Goal: Information Seeking & Learning: Understand process/instructions

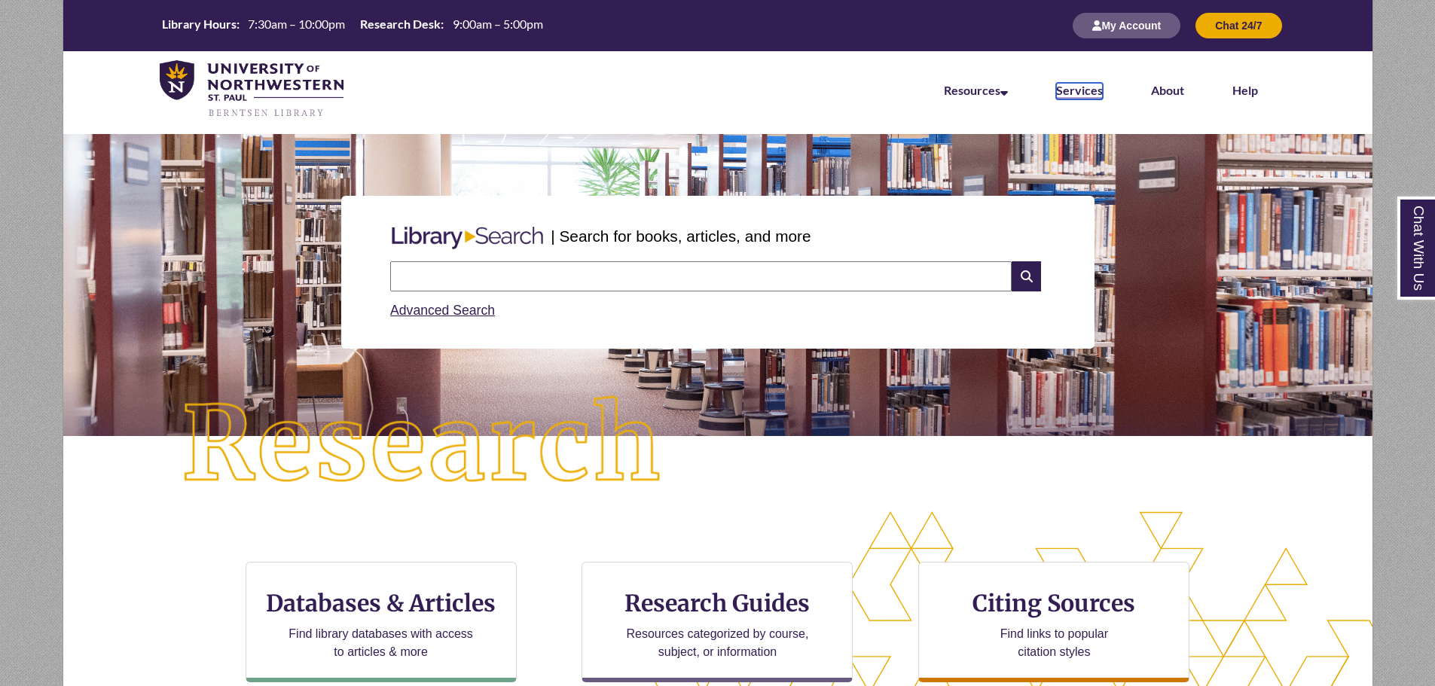
click at [1074, 90] on link "Services" at bounding box center [1079, 91] width 47 height 17
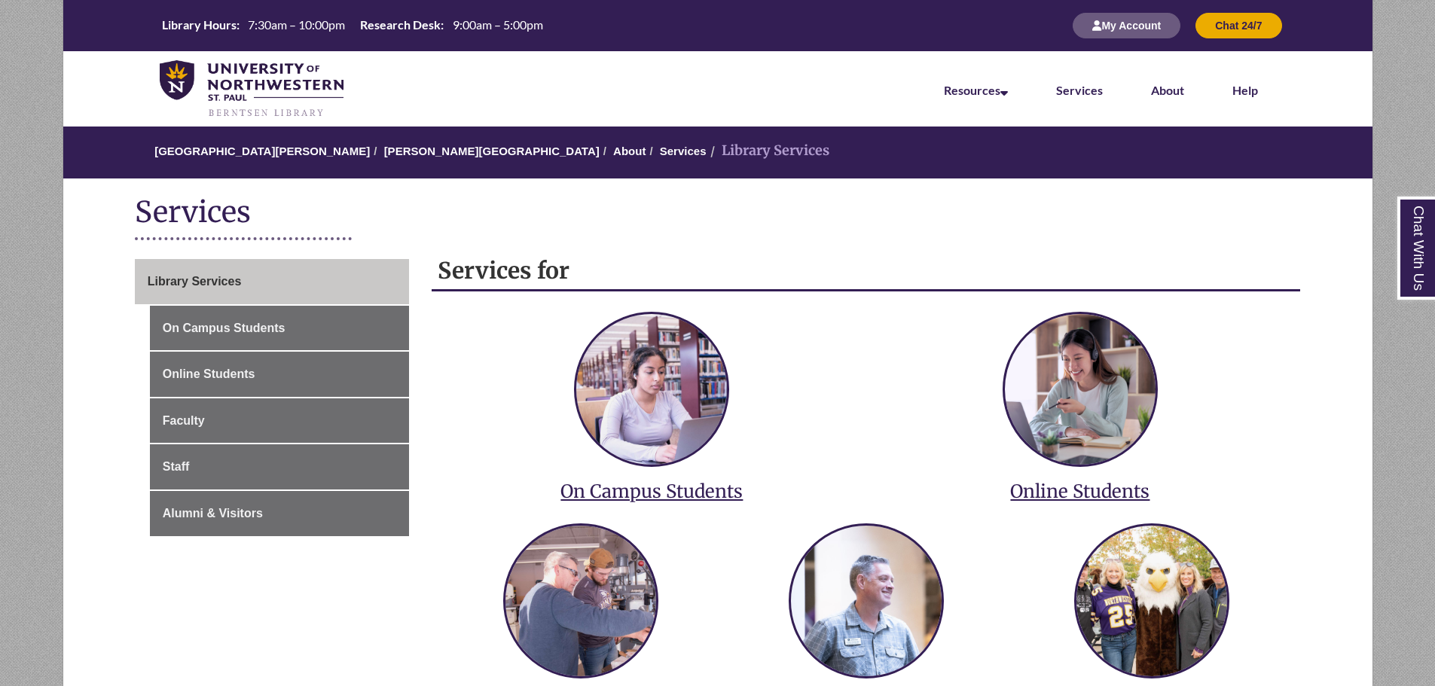
scroll to position [226, 0]
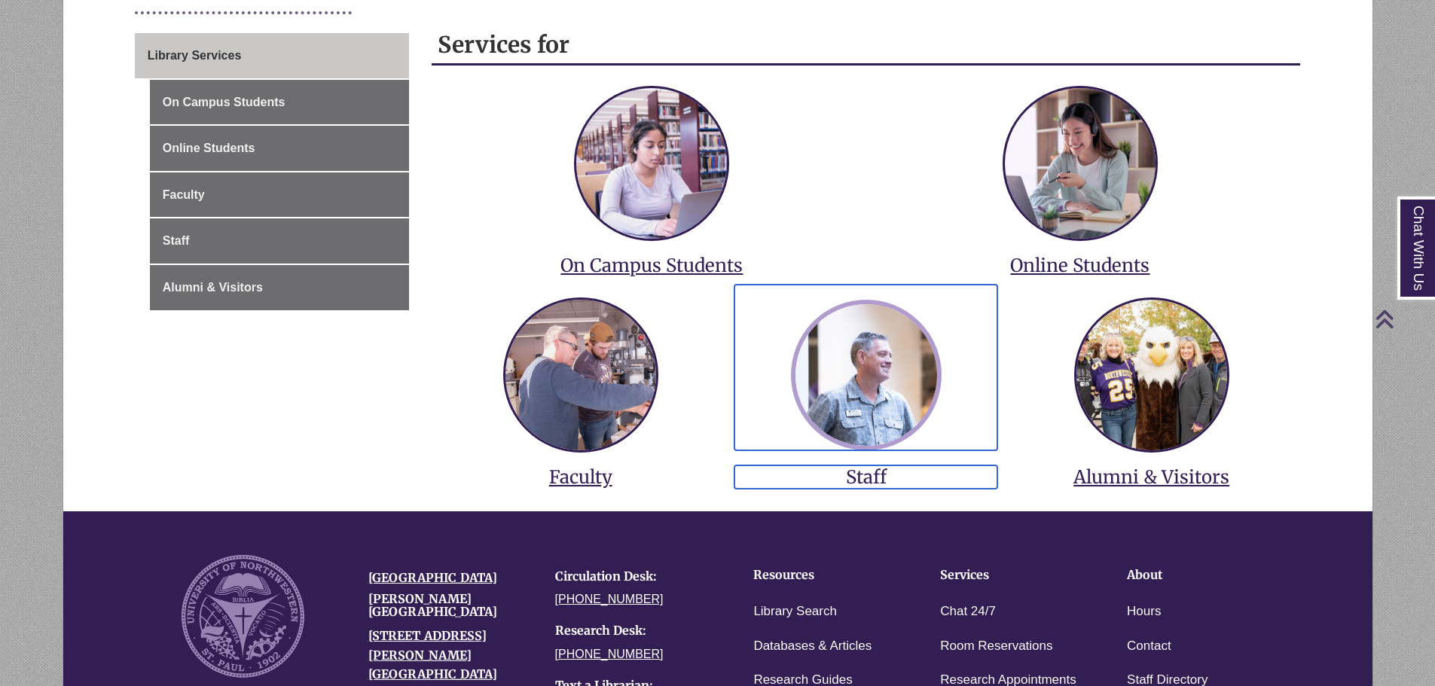
click at [907, 344] on img at bounding box center [866, 375] width 151 height 151
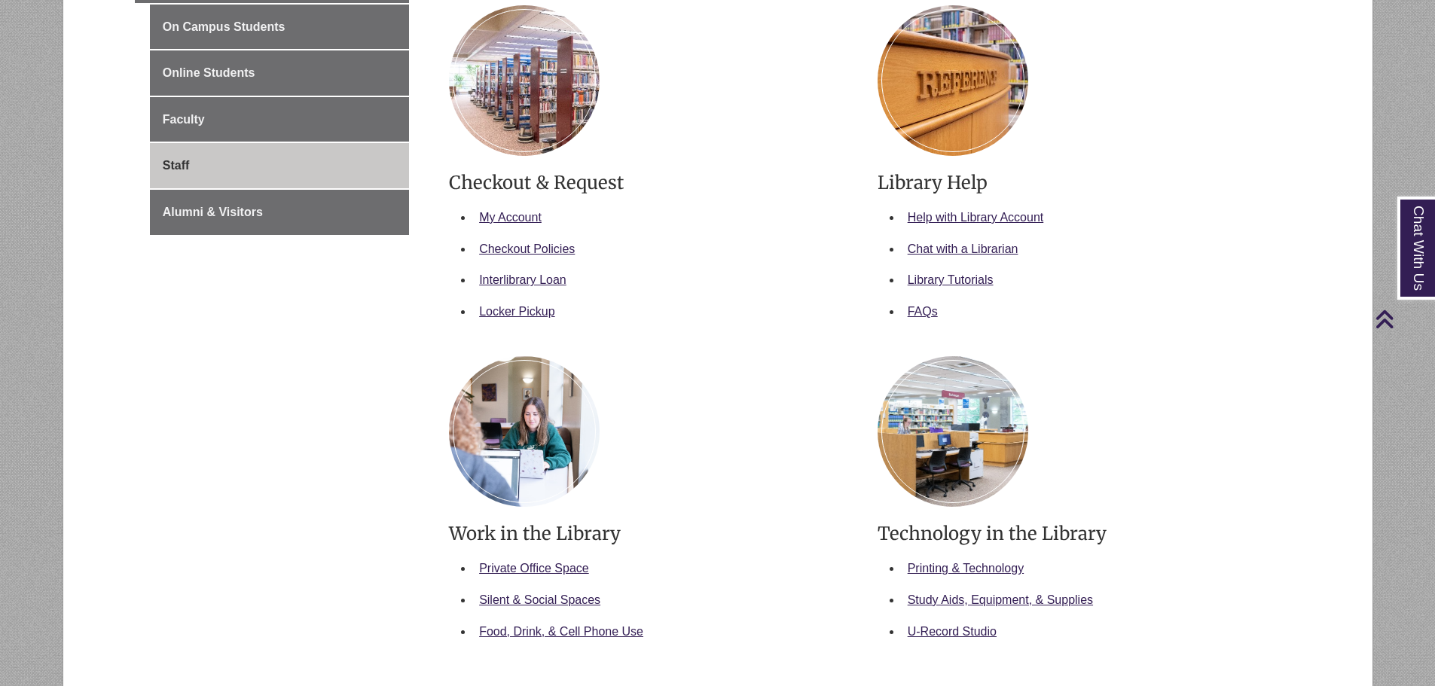
scroll to position [377, 0]
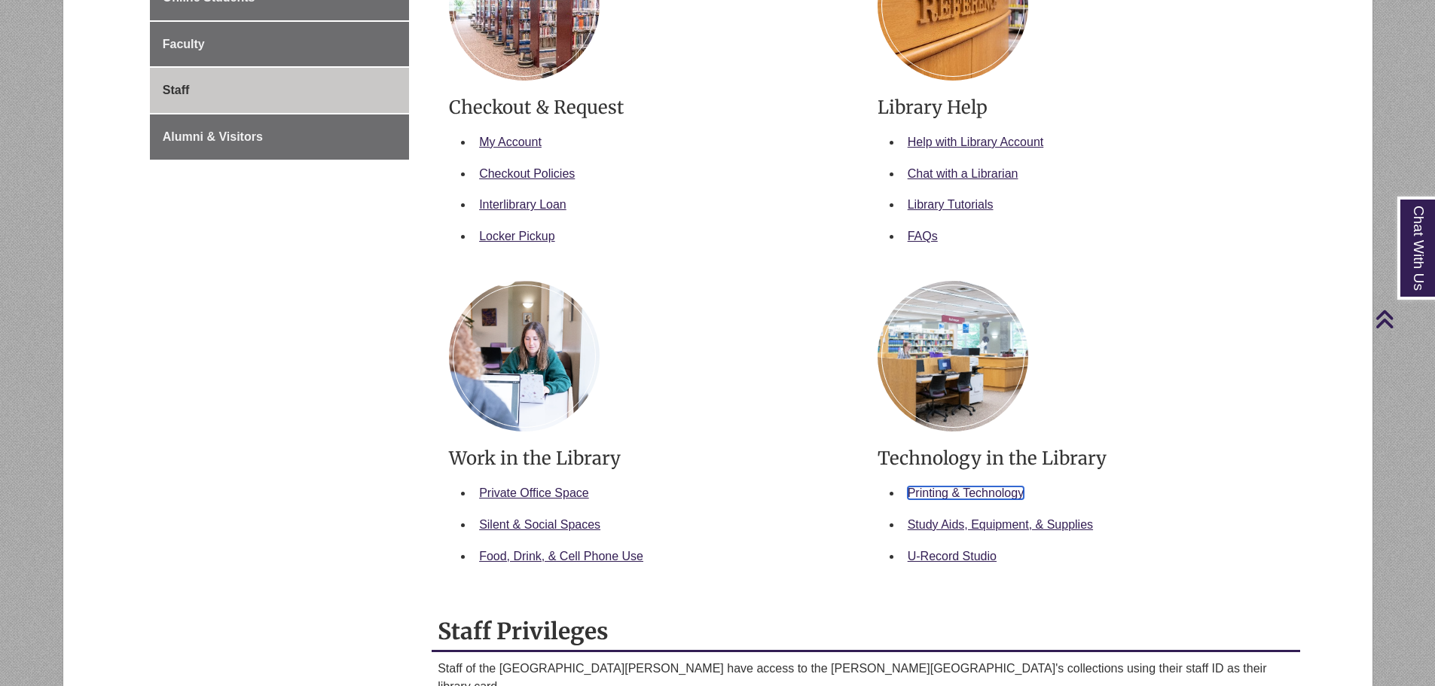
click at [949, 488] on link "Printing & Technology" at bounding box center [966, 493] width 116 height 13
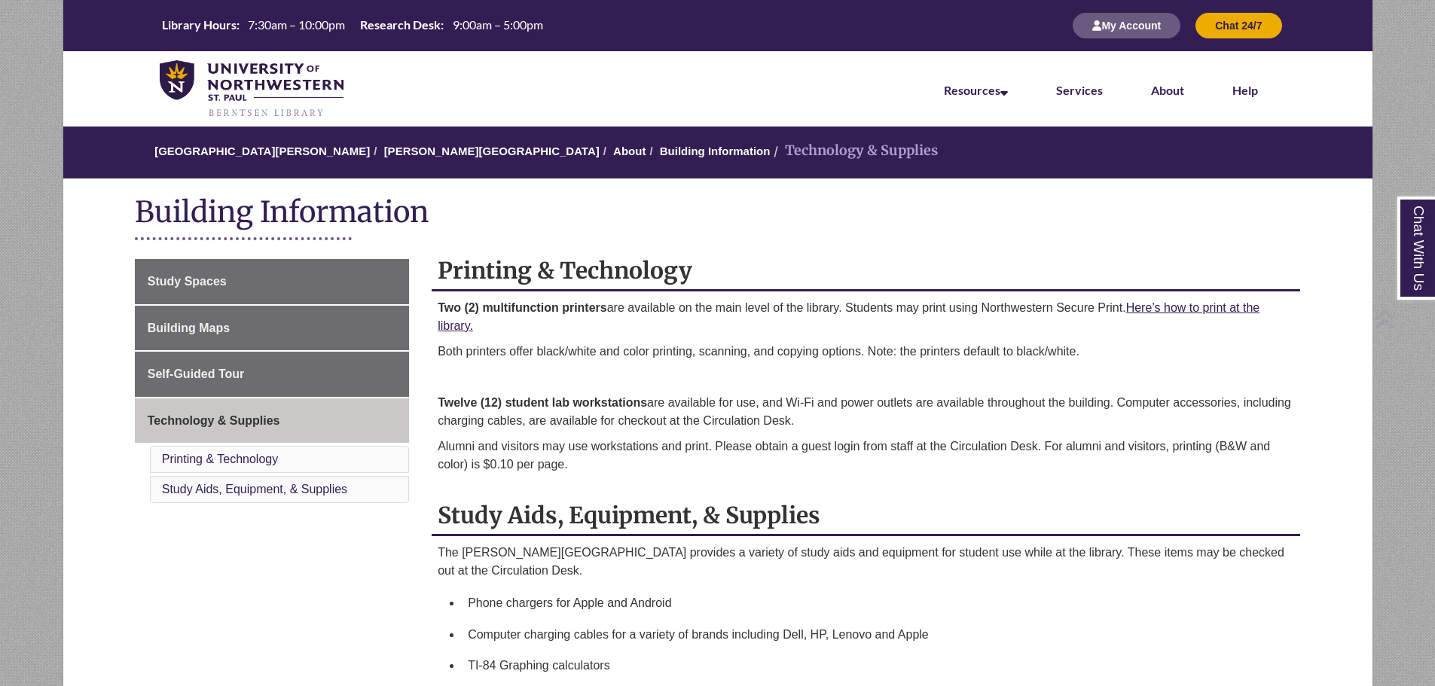
scroll to position [252, 0]
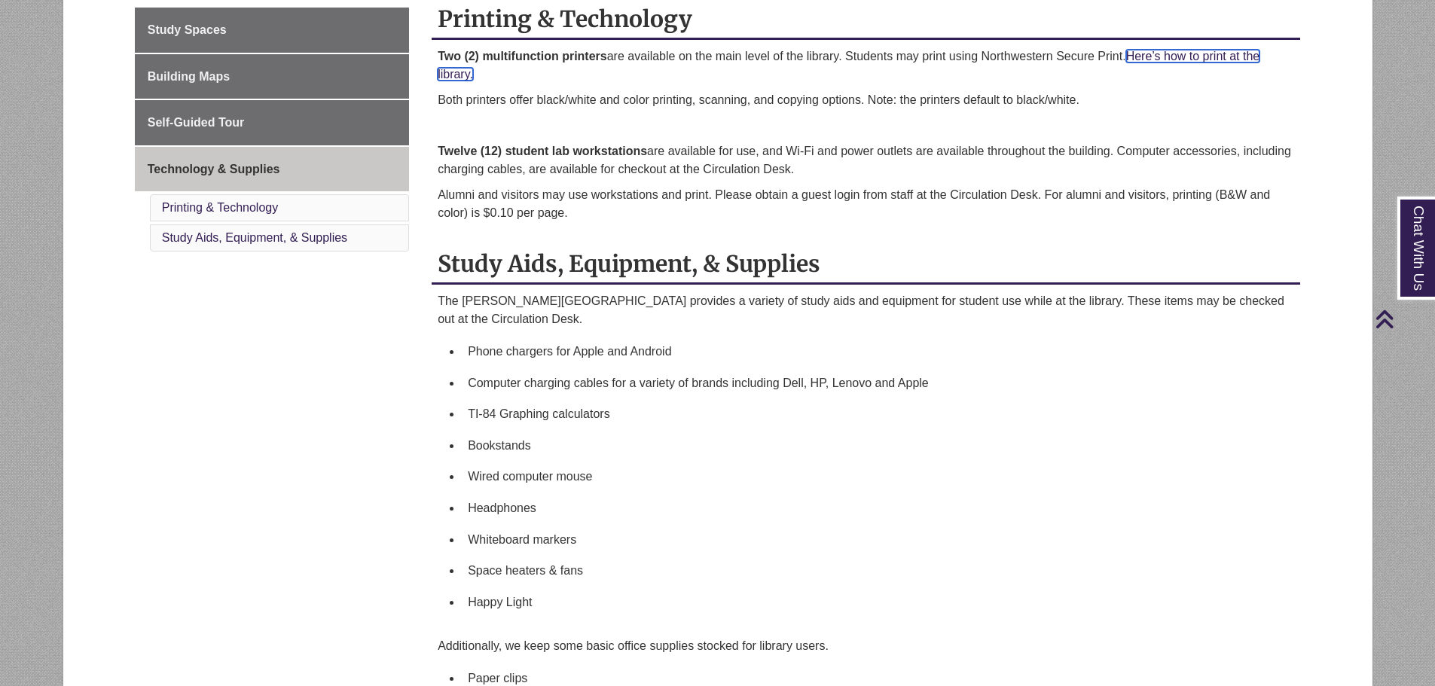
click at [1191, 54] on link "Here’s how to print at the library." at bounding box center [849, 65] width 822 height 31
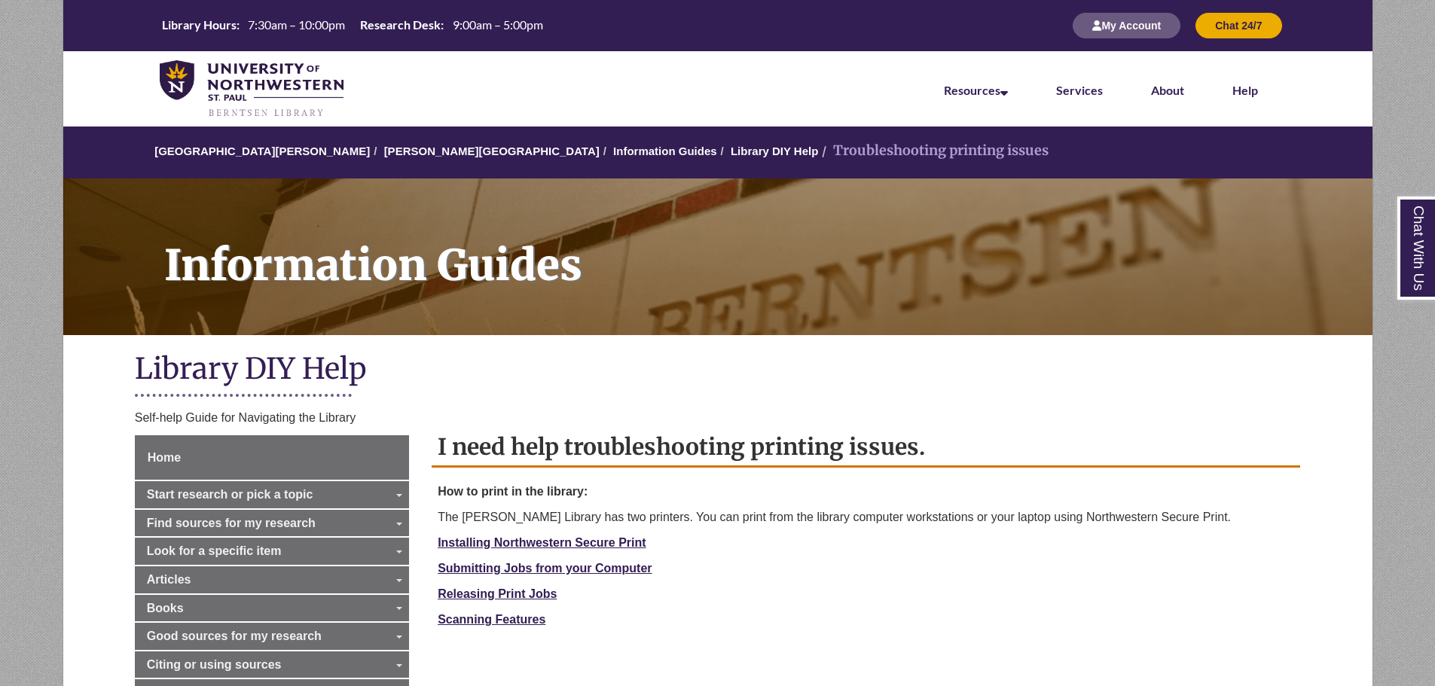
scroll to position [226, 0]
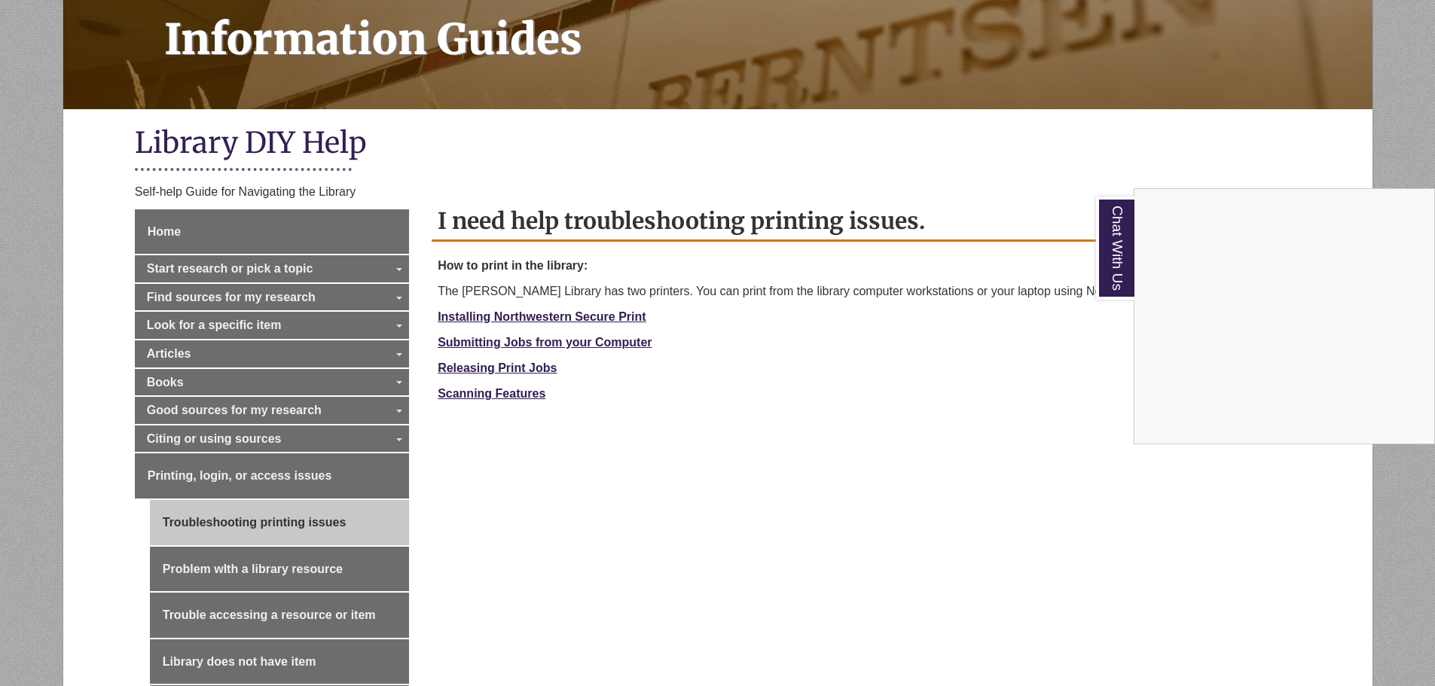
click at [533, 340] on div "Chat With Us" at bounding box center [717, 343] width 1435 height 686
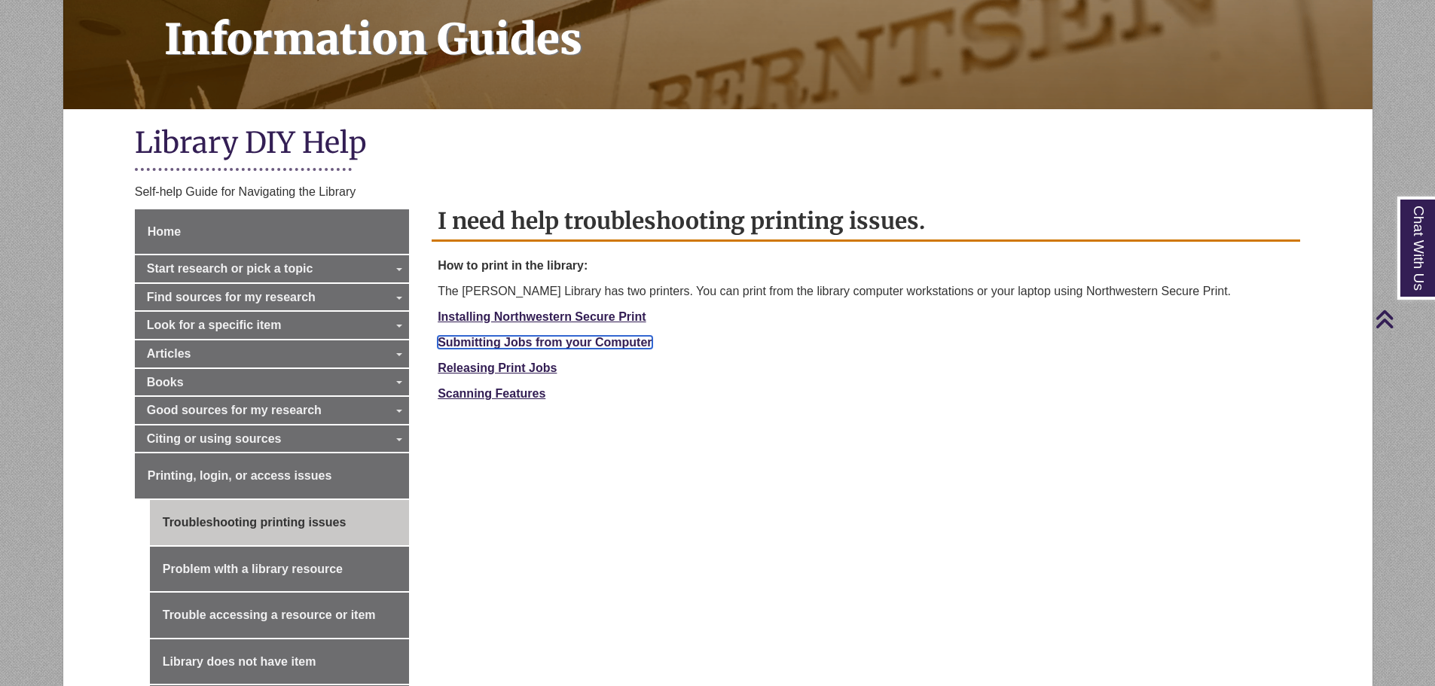
click at [533, 340] on strong "Submitting Jobs from your Computer" at bounding box center [545, 342] width 214 height 13
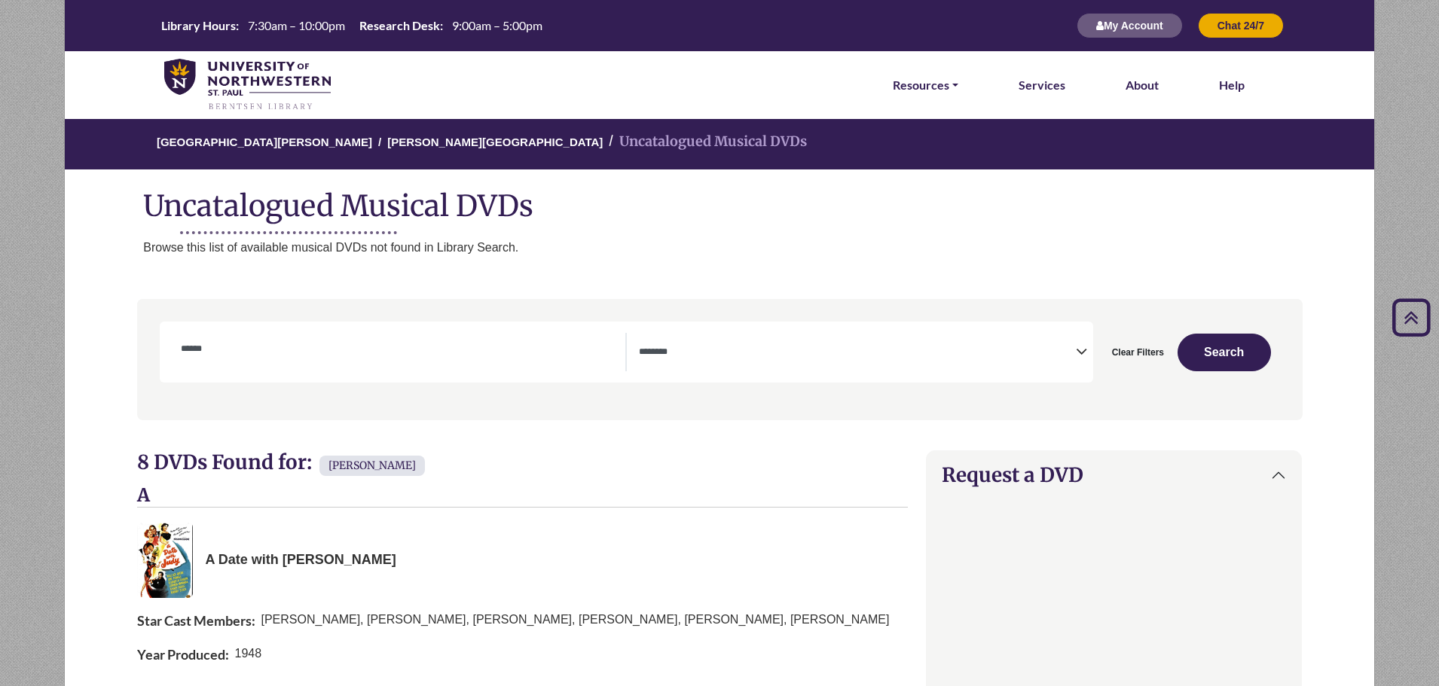
select select "Database Subject Filter"
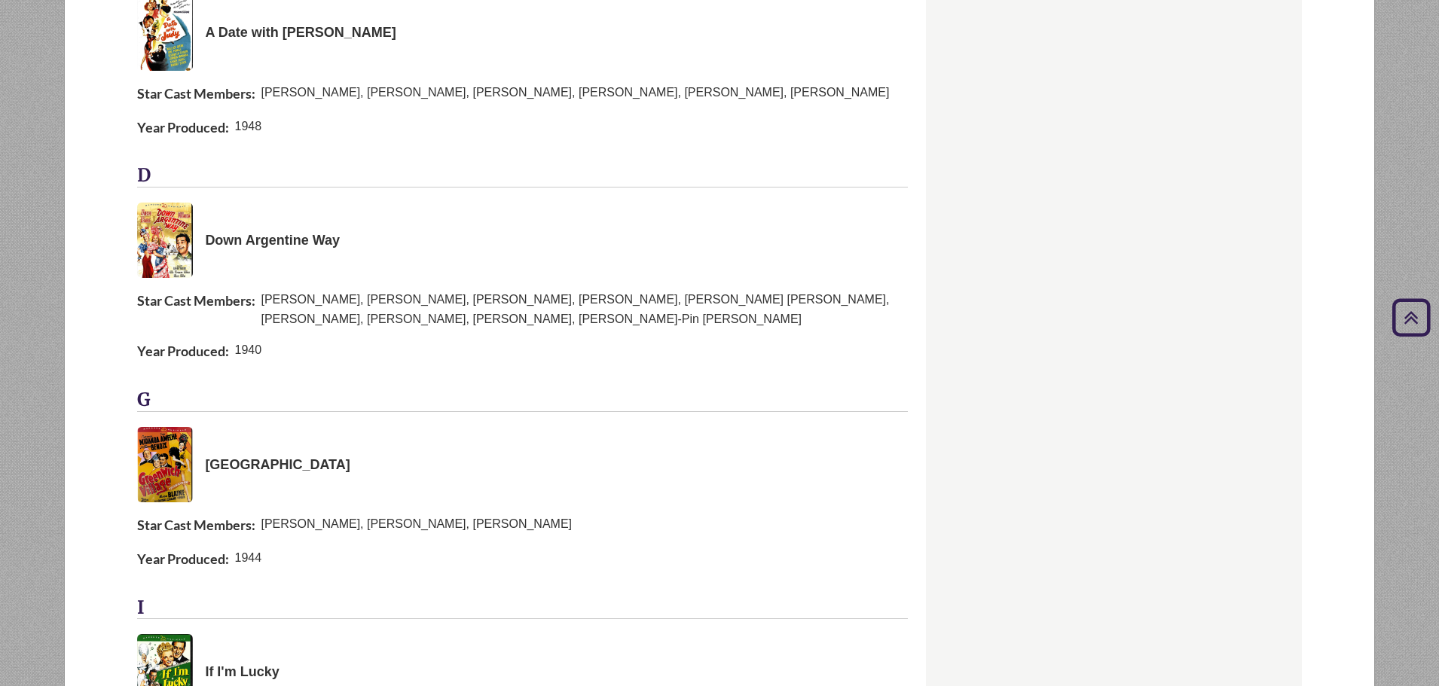
scroll to position [527, 0]
drag, startPoint x: 886, startPoint y: 101, endPoint x: 127, endPoint y: 11, distance: 764.8
click at [886, 101] on div "Star Cast Members: [PERSON_NAME], [PERSON_NAME], [PERSON_NAME], [PERSON_NAME], …" at bounding box center [522, 94] width 771 height 22
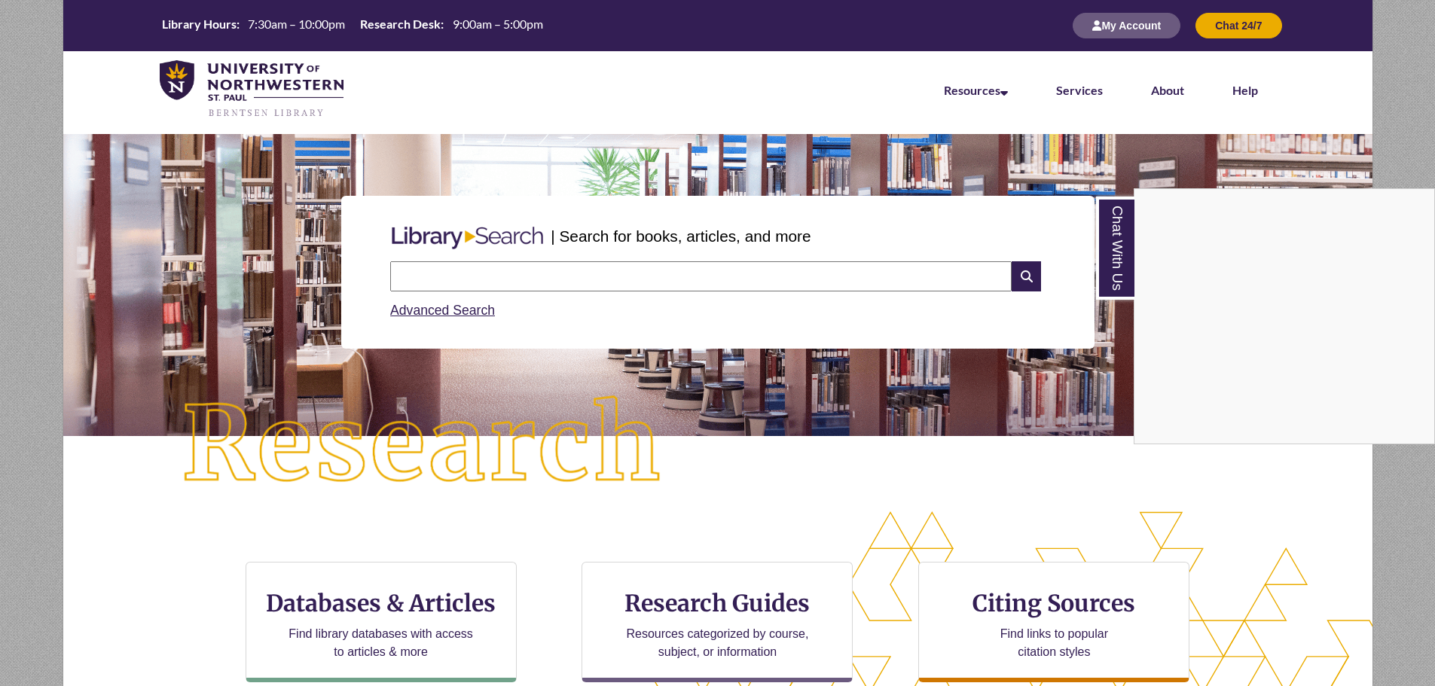
click at [708, 601] on div "Chat With Us" at bounding box center [717, 343] width 1435 height 686
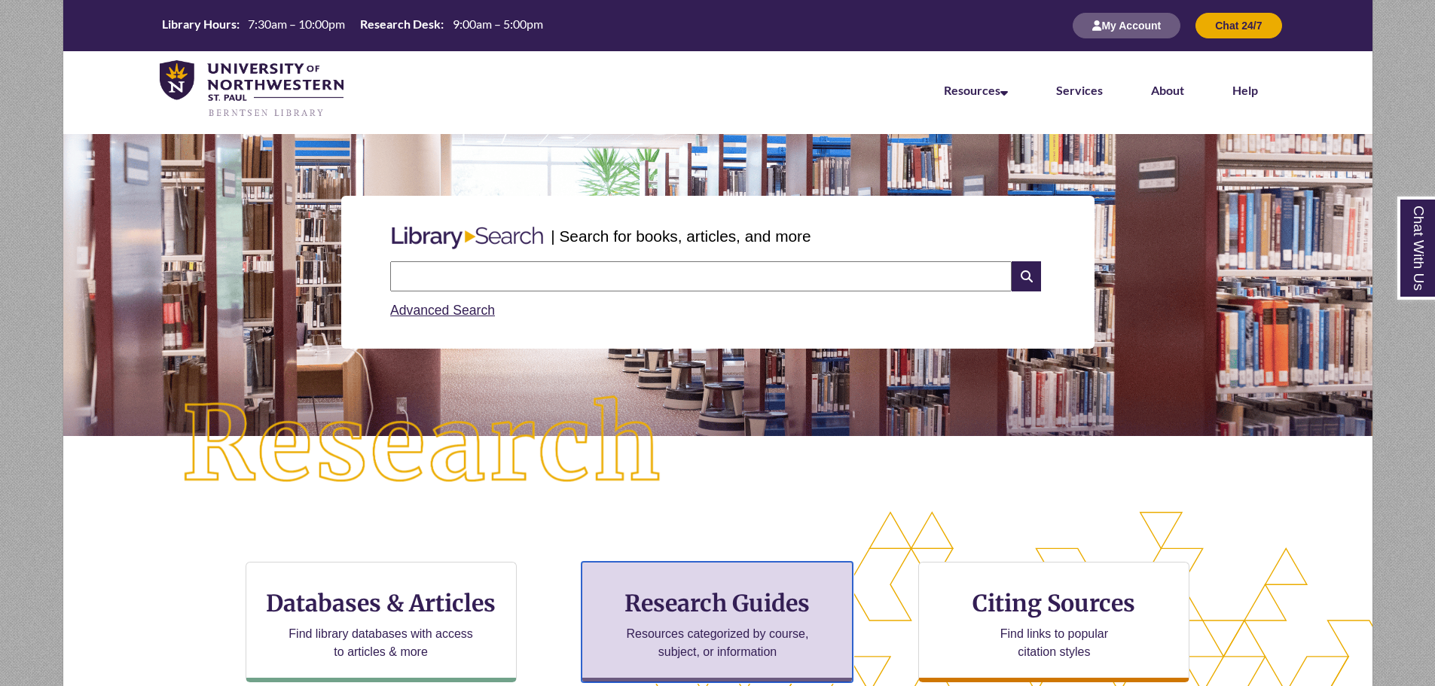
click at [708, 601] on h3 "Research Guides" at bounding box center [718, 603] width 246 height 29
